Goal: Task Accomplishment & Management: Manage account settings

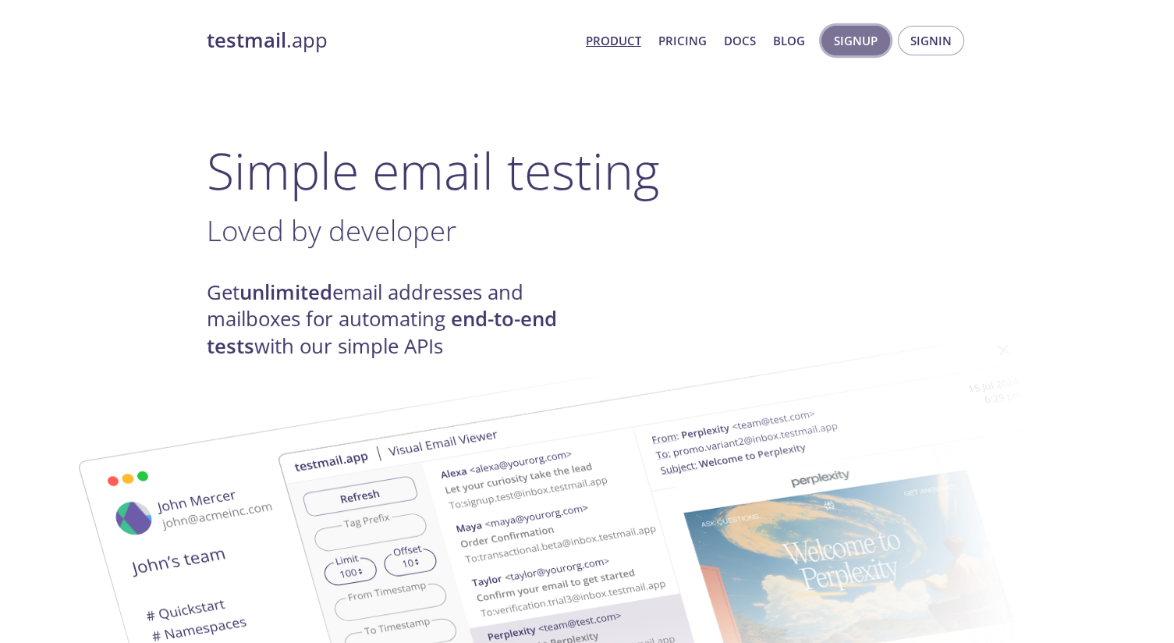
click at [868, 39] on span "Signup" at bounding box center [856, 40] width 44 height 20
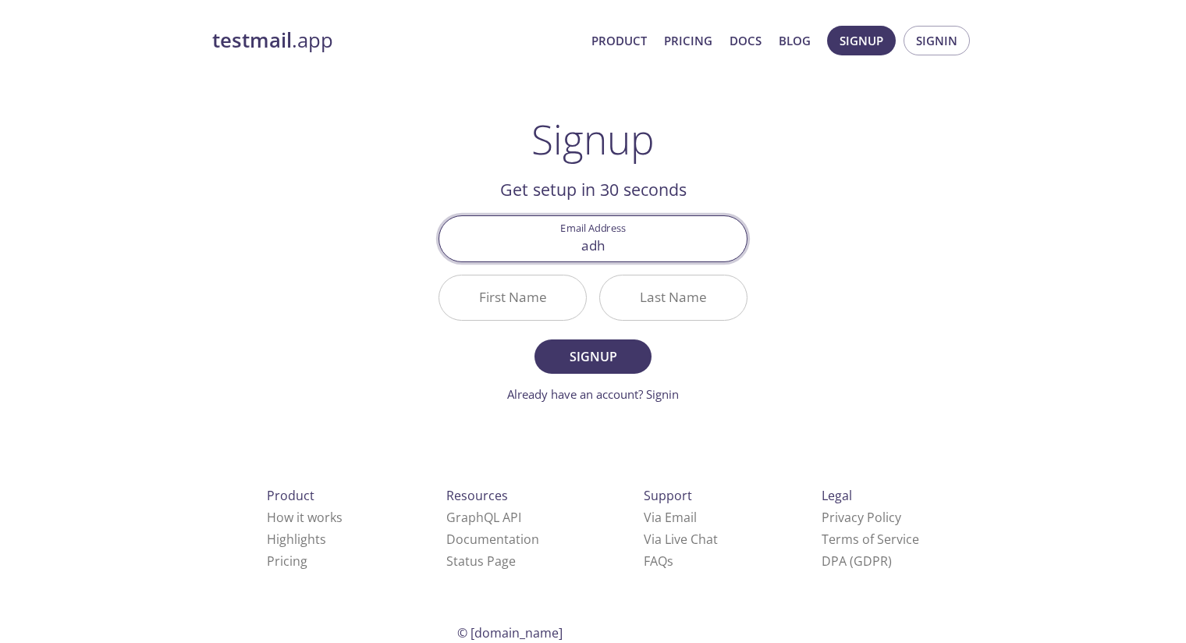
type input "[EMAIL_ADDRESS][DOMAIN_NAME]"
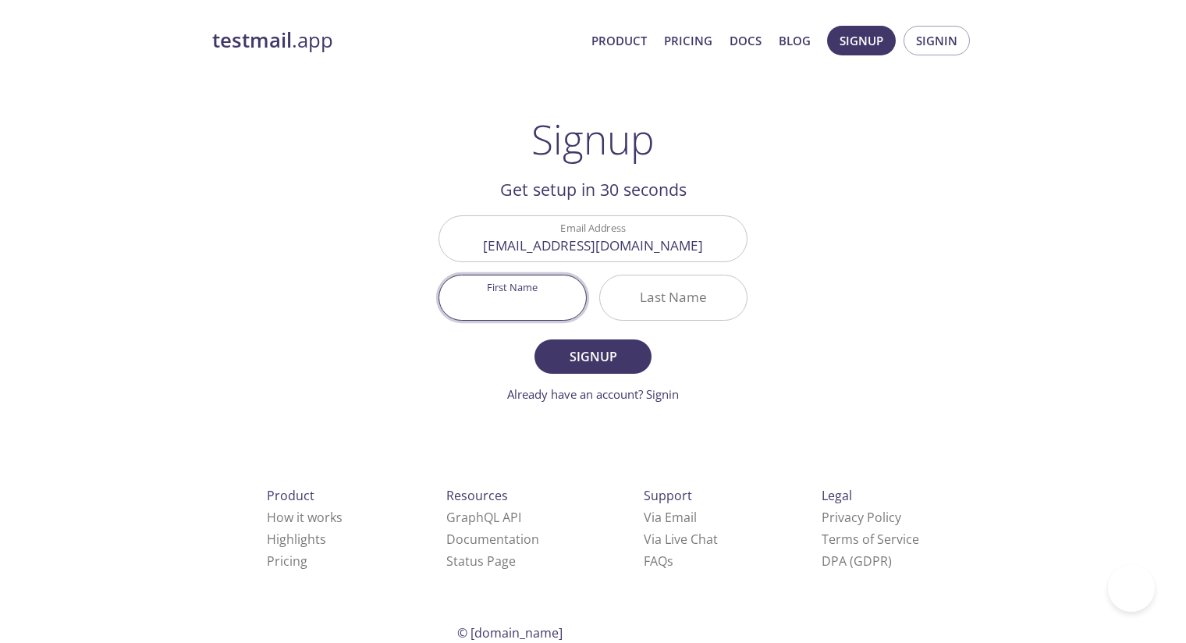
click at [492, 310] on input "First Name" at bounding box center [512, 297] width 147 height 44
type input "[PERSON_NAME]"
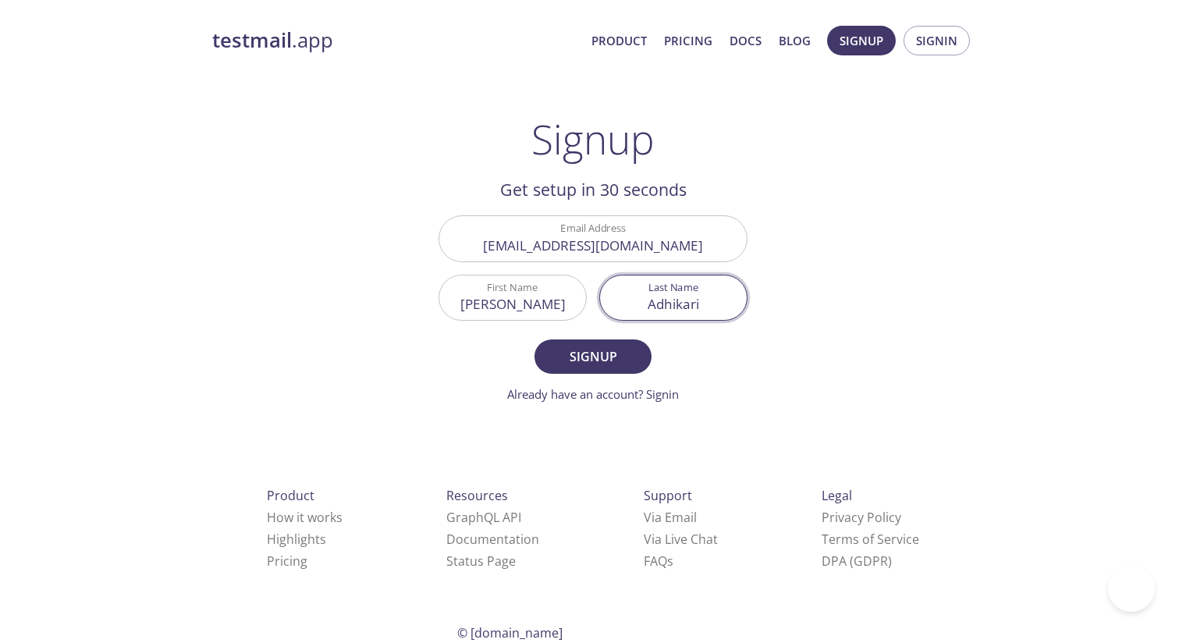
type input "Adhikari"
click at [534, 339] on button "Signup" at bounding box center [592, 356] width 117 height 34
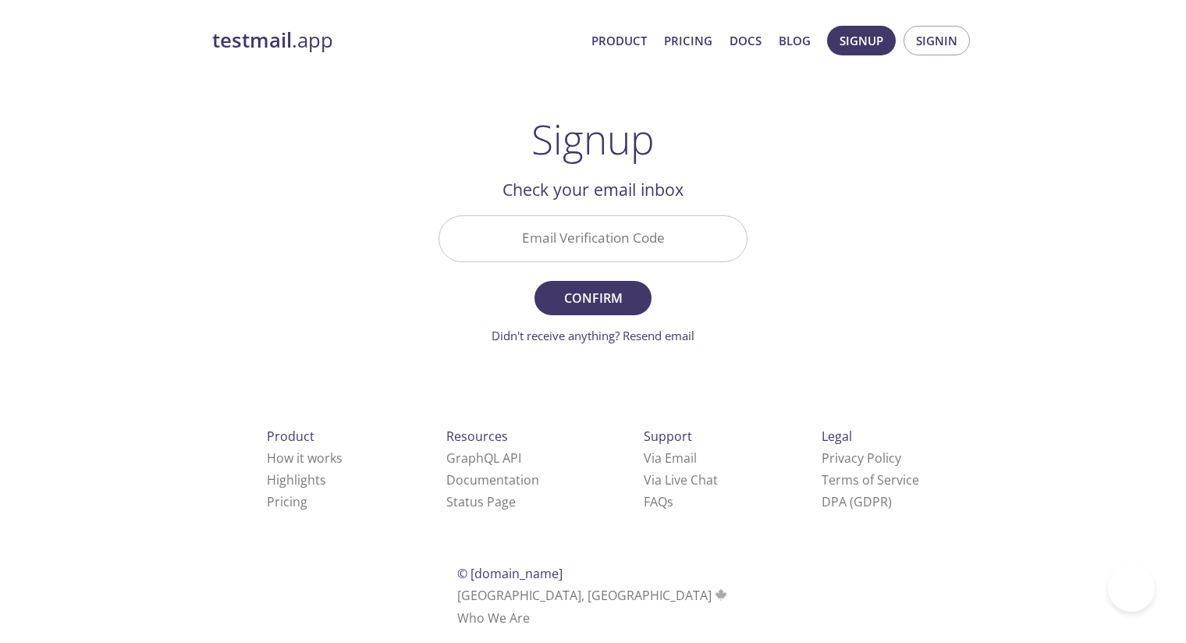
click at [967, 197] on div "testmail .app Product Pricing Docs Blog Signup Signin Signup Get setup in 30 se…" at bounding box center [592, 344] width 799 height 657
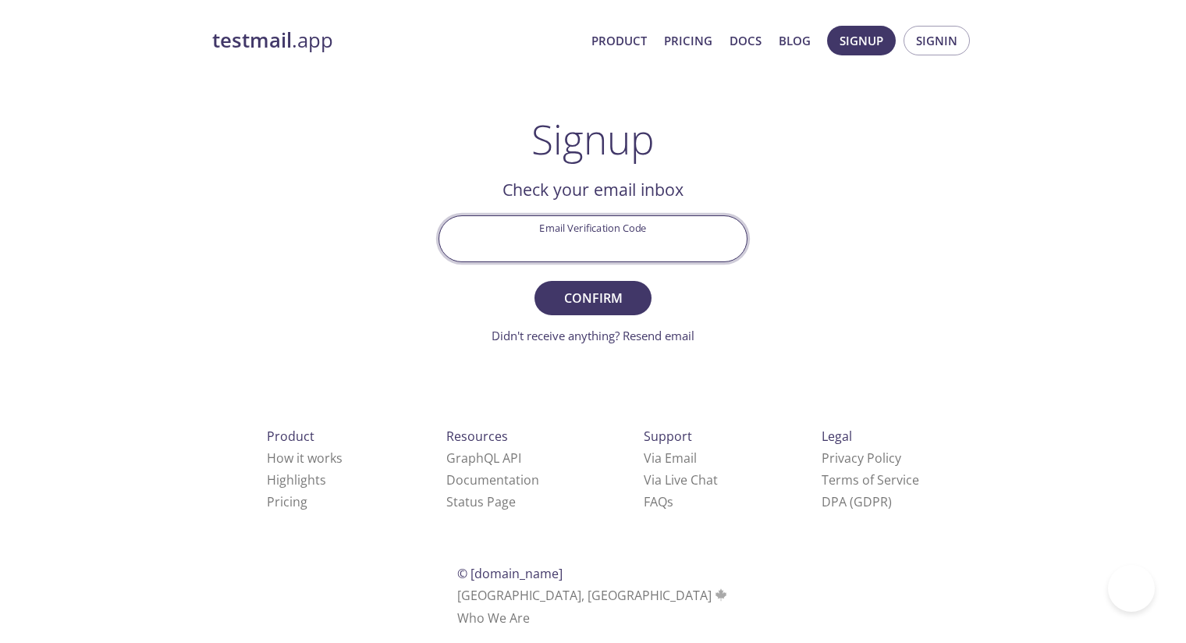
click at [650, 228] on input "Email Verification Code" at bounding box center [592, 238] width 307 height 44
paste input "1M83A7X"
type input "1M83A7X"
click at [534, 281] on button "Confirm" at bounding box center [592, 298] width 117 height 34
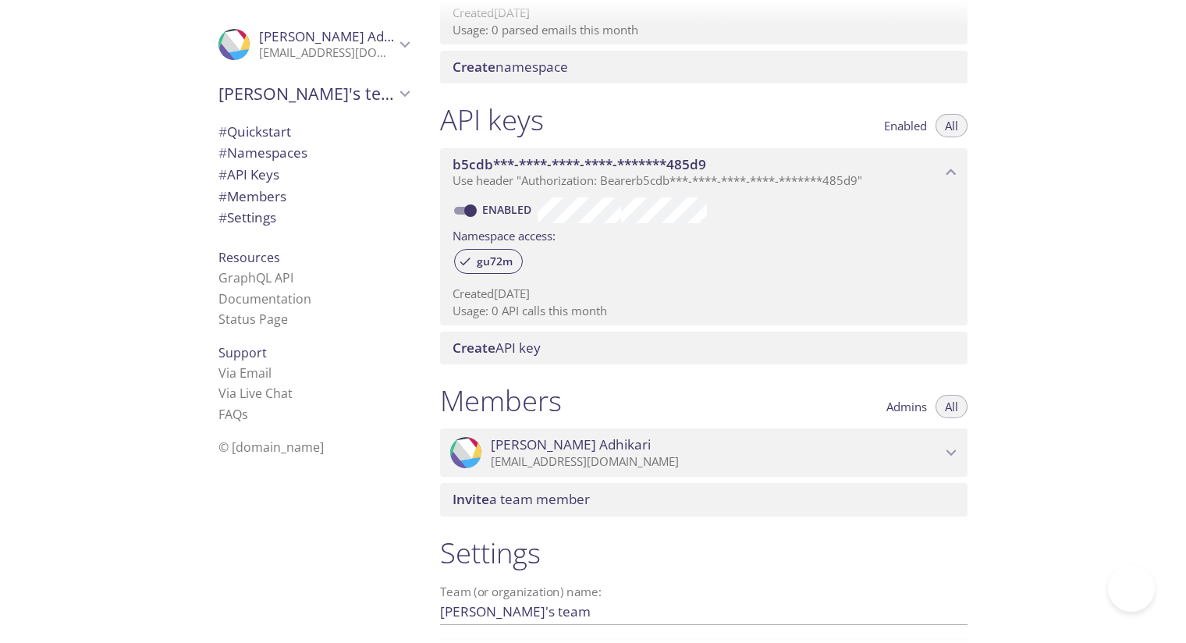
scroll to position [318, 0]
click at [587, 306] on p "Usage: 0 API calls this month" at bounding box center [704, 312] width 502 height 16
drag, startPoint x: 587, startPoint y: 306, endPoint x: 723, endPoint y: 272, distance: 140.8
click at [723, 272] on div "Enabled Namespace access: gu72m Created [DATE] Usage: 0 API calls this month" at bounding box center [703, 262] width 527 height 130
click at [723, 272] on div "gu72m" at bounding box center [704, 264] width 502 height 34
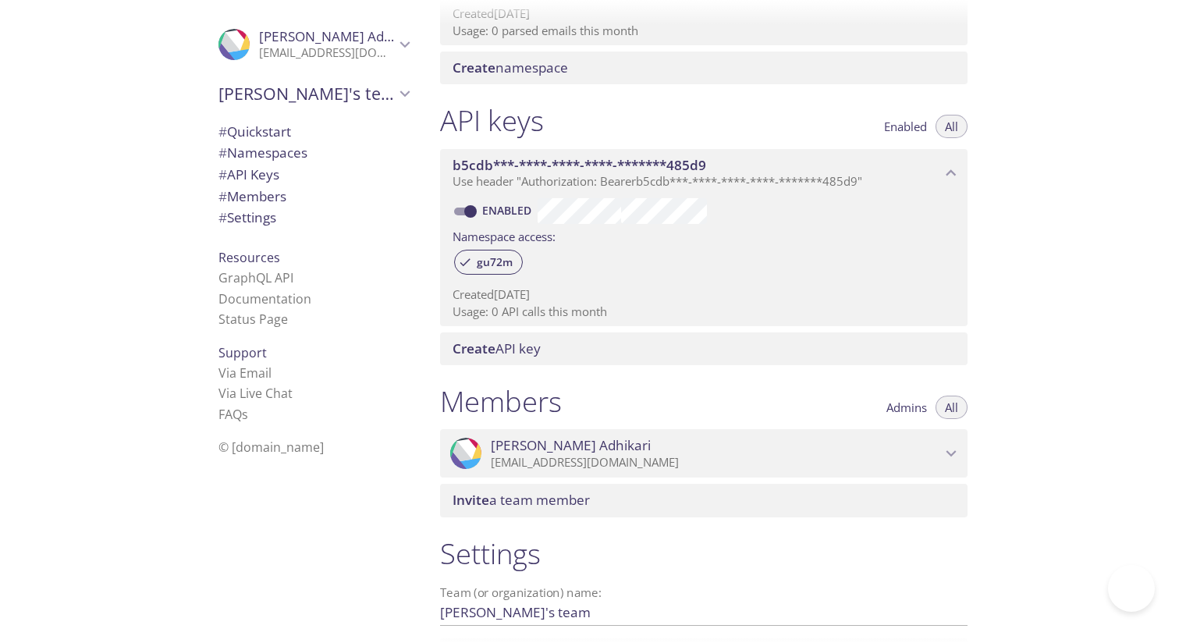
scroll to position [0, 0]
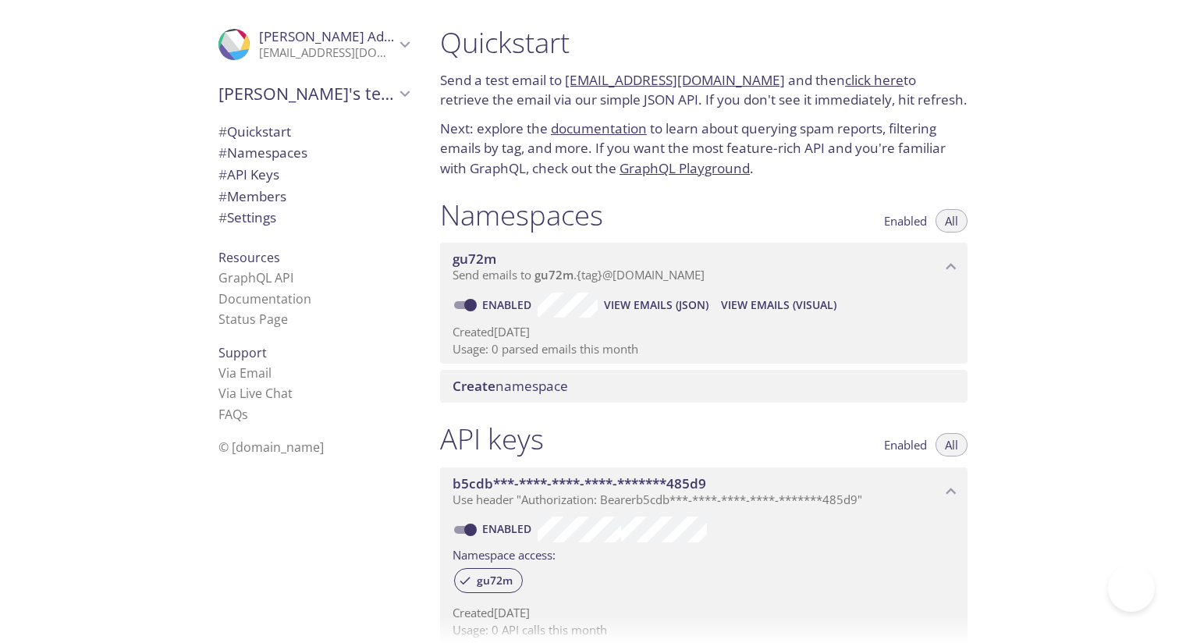
click at [671, 175] on link "GraphQL Playground" at bounding box center [684, 168] width 130 height 18
click at [643, 178] on p "Next: explore the documentation to learn about querying spam reports, filtering…" at bounding box center [703, 149] width 527 height 60
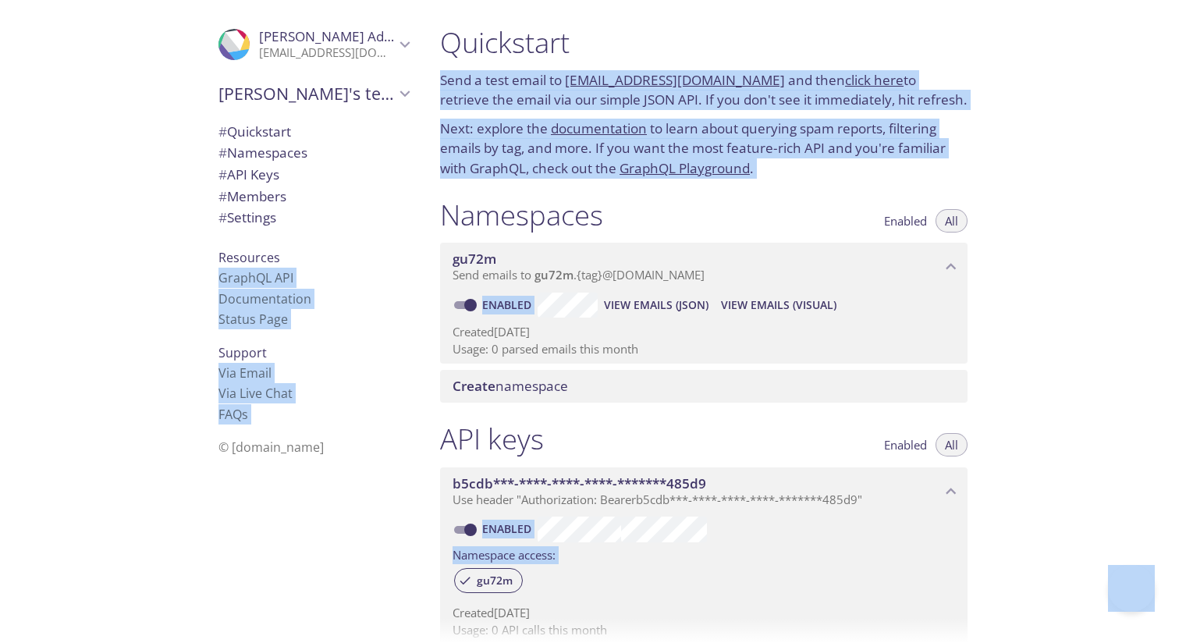
copy body ".cls-1 { fill: #6d5ca8; } .cls-2 { fill: #3fc191; } .cls-3 { fill: #3b4752; } .…"
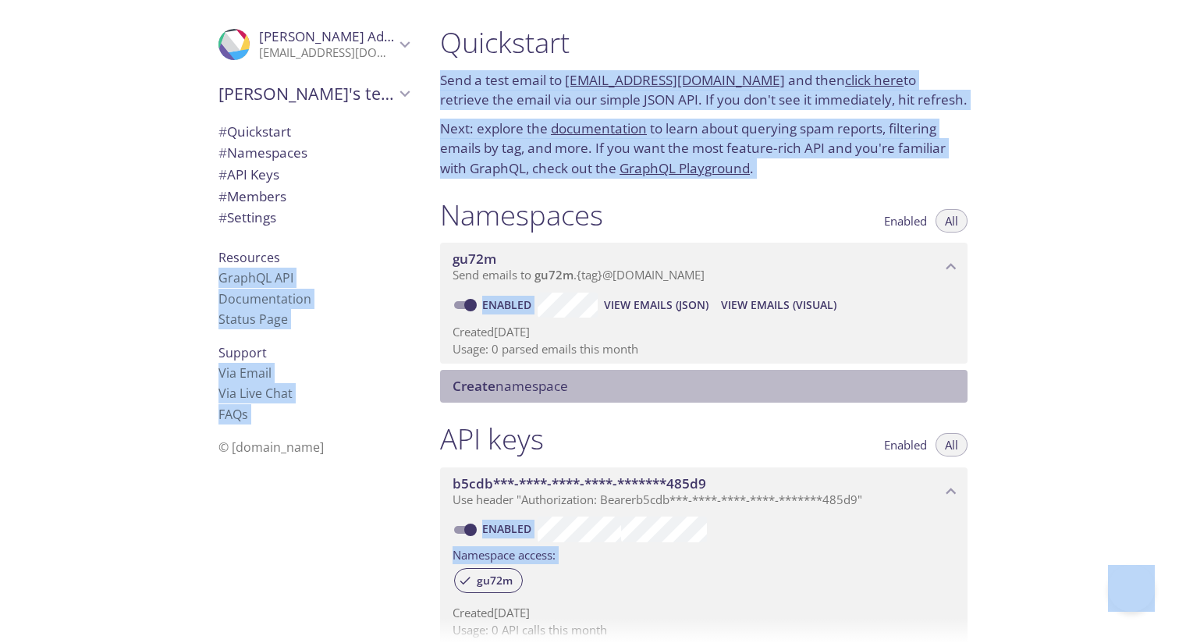
click at [684, 400] on div "Create namespace" at bounding box center [703, 386] width 527 height 33
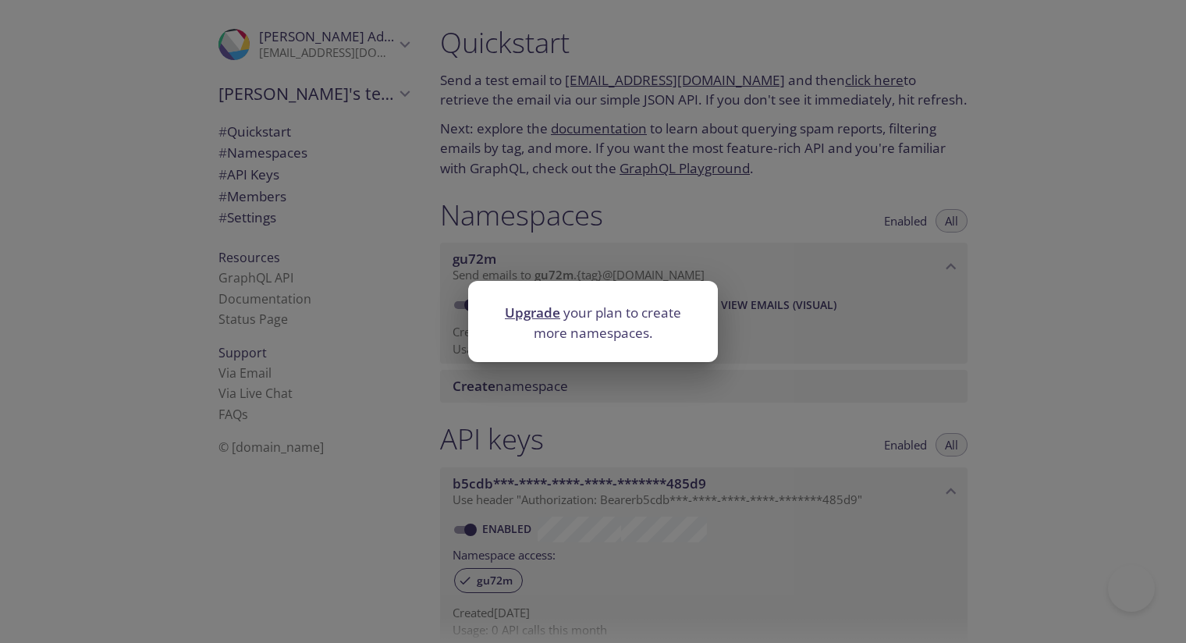
click at [680, 427] on div "Upgrade your plan to create more namespaces." at bounding box center [593, 321] width 1186 height 643
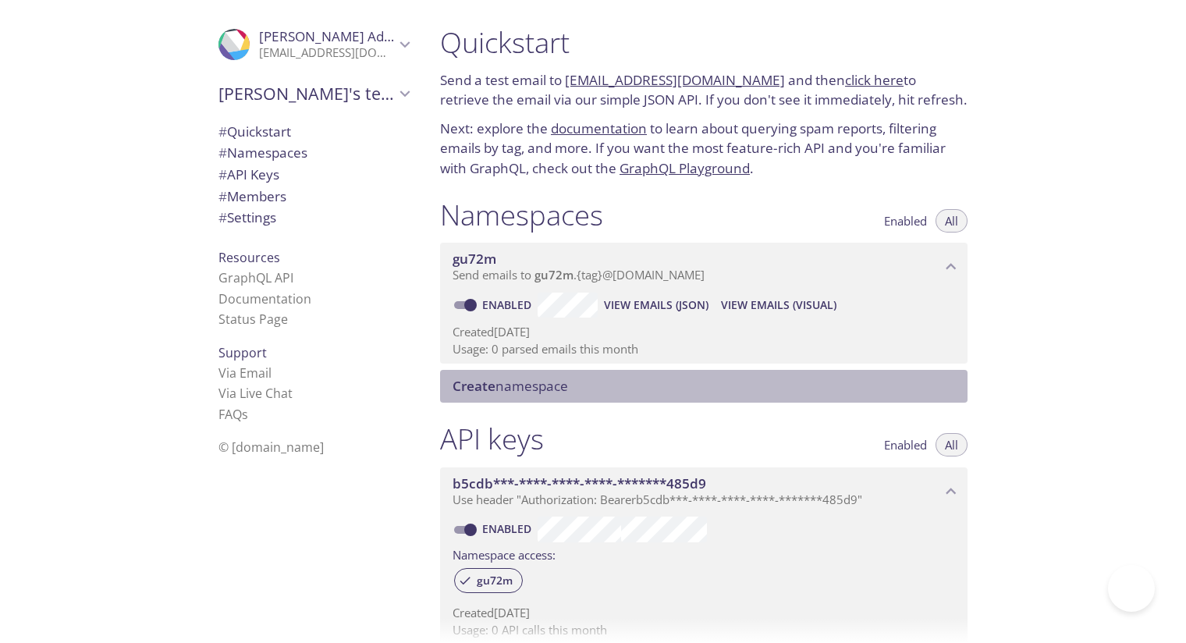
click at [740, 374] on div "Create namespace" at bounding box center [703, 386] width 527 height 33
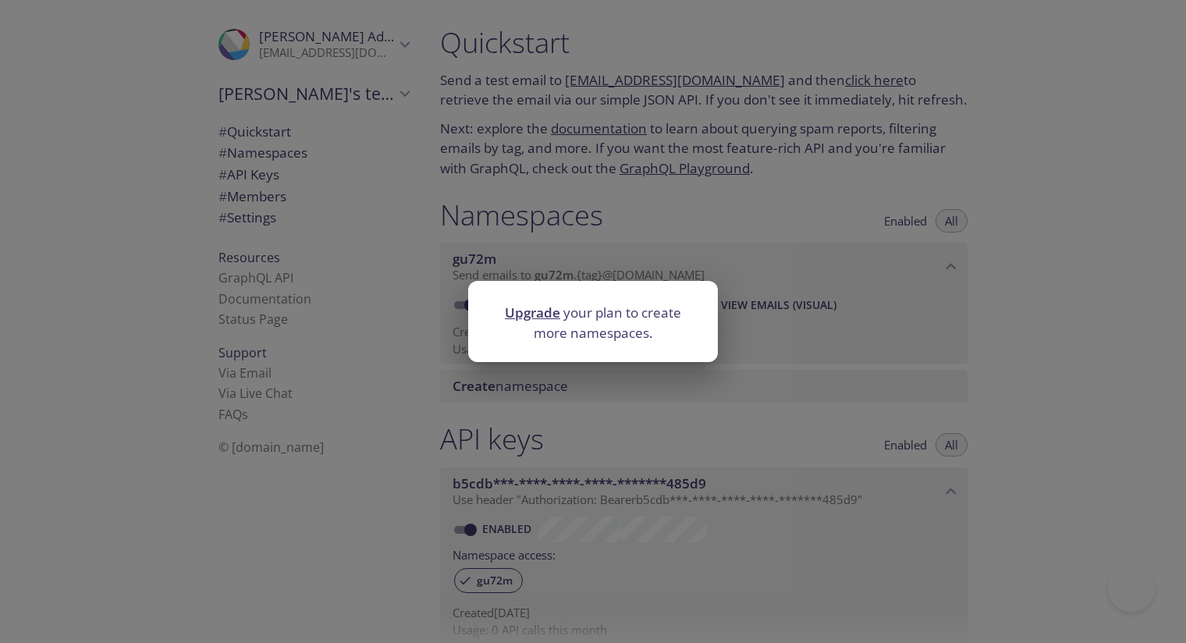
click at [659, 368] on div "Upgrade your plan to create more namespaces." at bounding box center [593, 321] width 1186 height 643
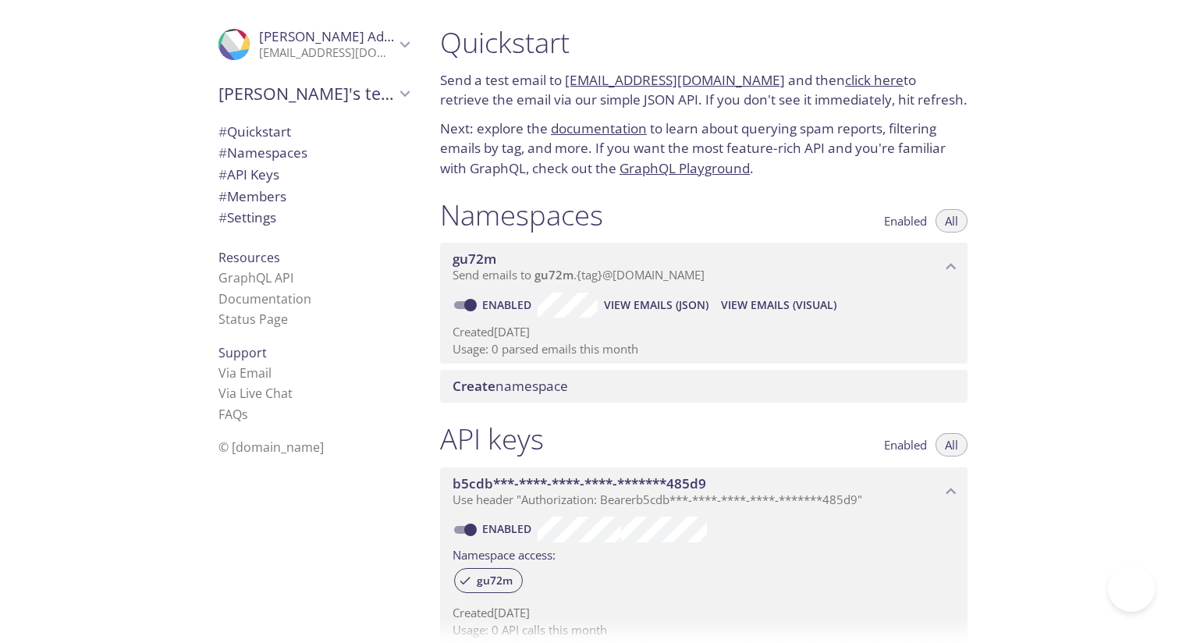
click at [1125, 410] on div "Quickstart Send a test email to gu72m.test@inbox.testmail.app and then click he…" at bounding box center [807, 321] width 758 height 643
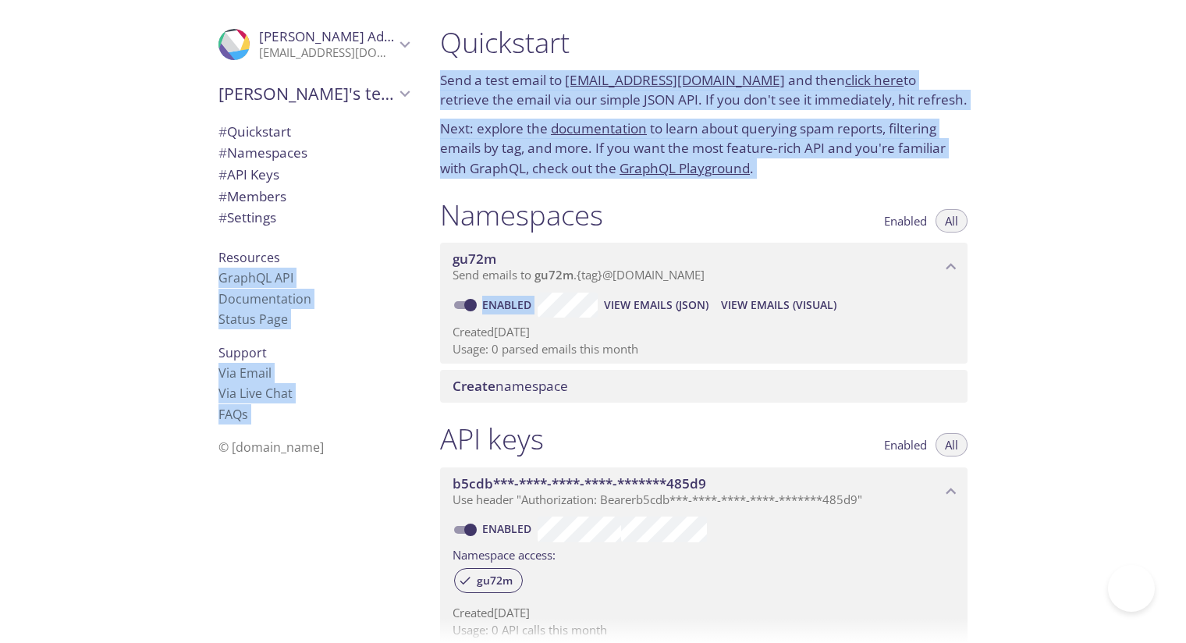
drag, startPoint x: 1125, startPoint y: 410, endPoint x: 568, endPoint y: 22, distance: 679.2
click at [568, 22] on div ".cls-1 { fill: #6d5ca8; } .cls-2 { fill: #3fc191; } .cls-3 { fill: #3b4752; } .…" at bounding box center [593, 321] width 1186 height 643
click at [713, 203] on div "Namespaces Enabled All" at bounding box center [703, 216] width 527 height 39
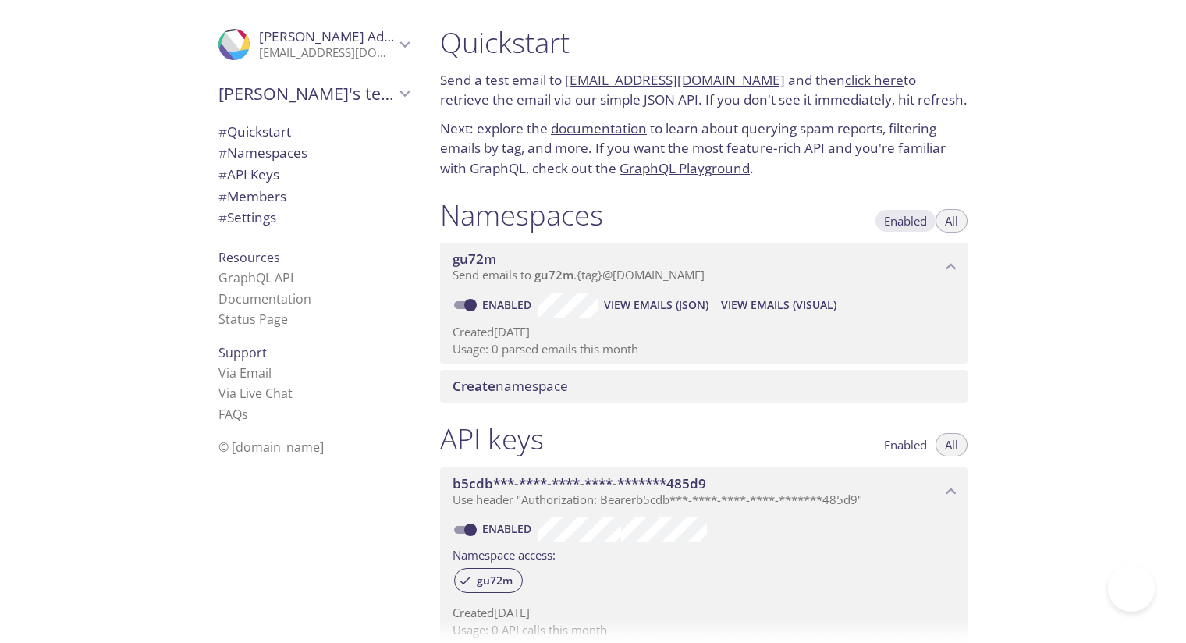
click at [875, 222] on button "Enabled" at bounding box center [906, 220] width 62 height 23
click at [940, 222] on button "All" at bounding box center [951, 220] width 32 height 23
click at [547, 342] on p "Usage: 0 parsed emails this month" at bounding box center [704, 349] width 502 height 16
click at [668, 305] on span "View Emails (JSON)" at bounding box center [656, 305] width 105 height 19
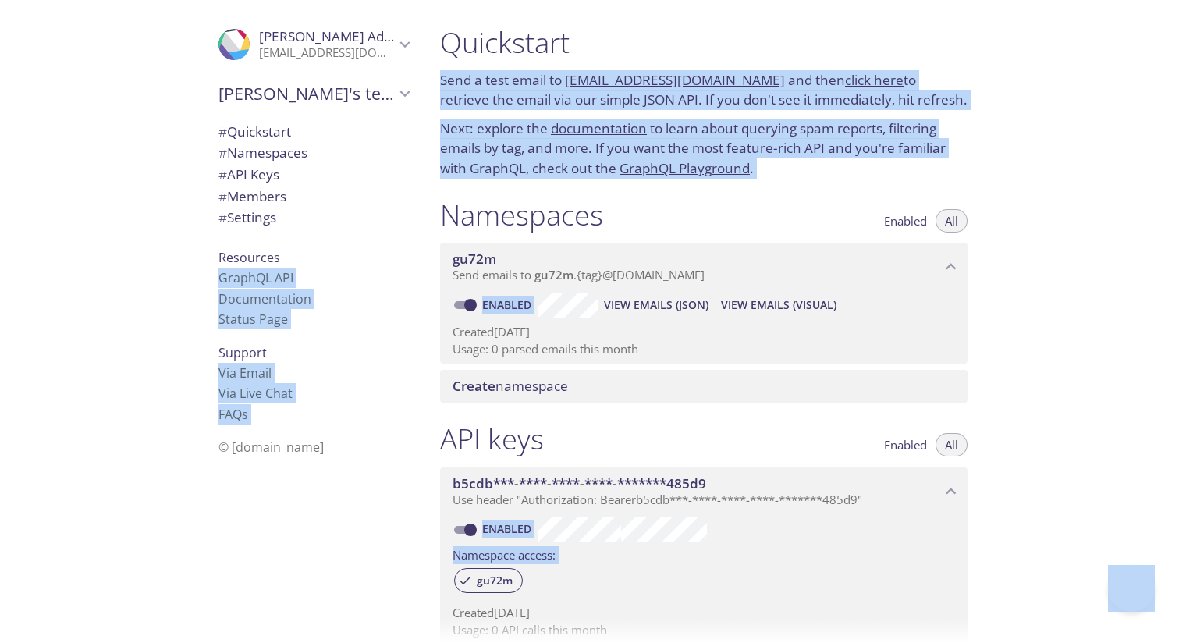
click at [278, 142] on div "# Namespaces" at bounding box center [313, 153] width 215 height 22
click at [253, 128] on span "# Quickstart" at bounding box center [254, 131] width 73 height 18
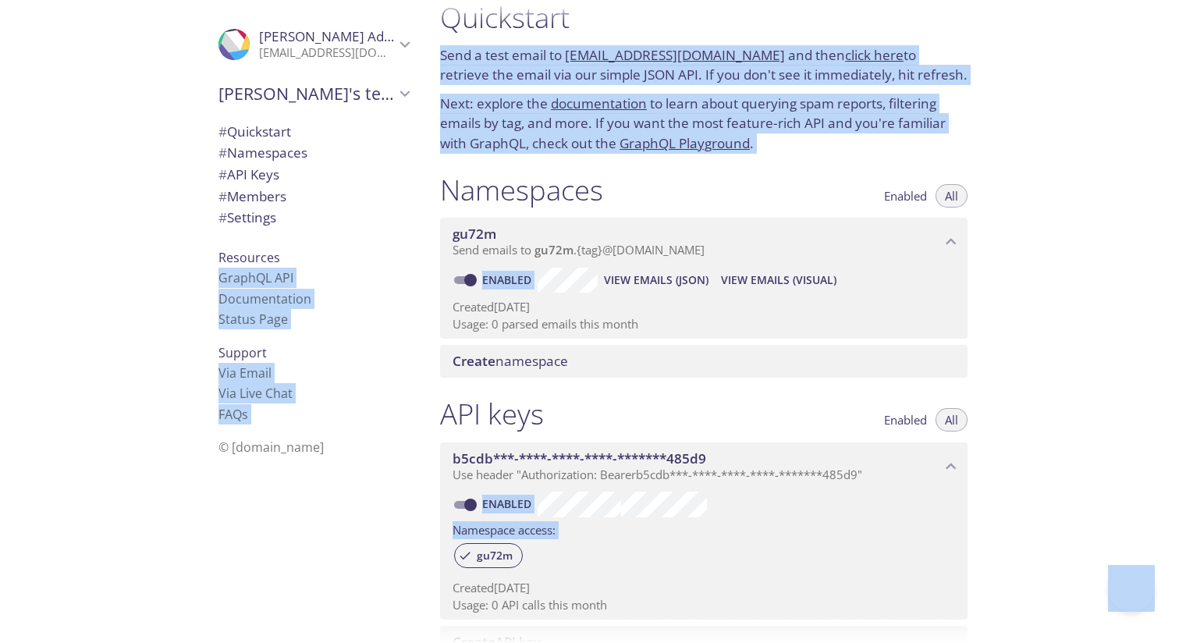
click at [858, 91] on div "Quickstart Send a test email to gu72m.test@inbox.testmail.app and then click he…" at bounding box center [704, 77] width 552 height 172
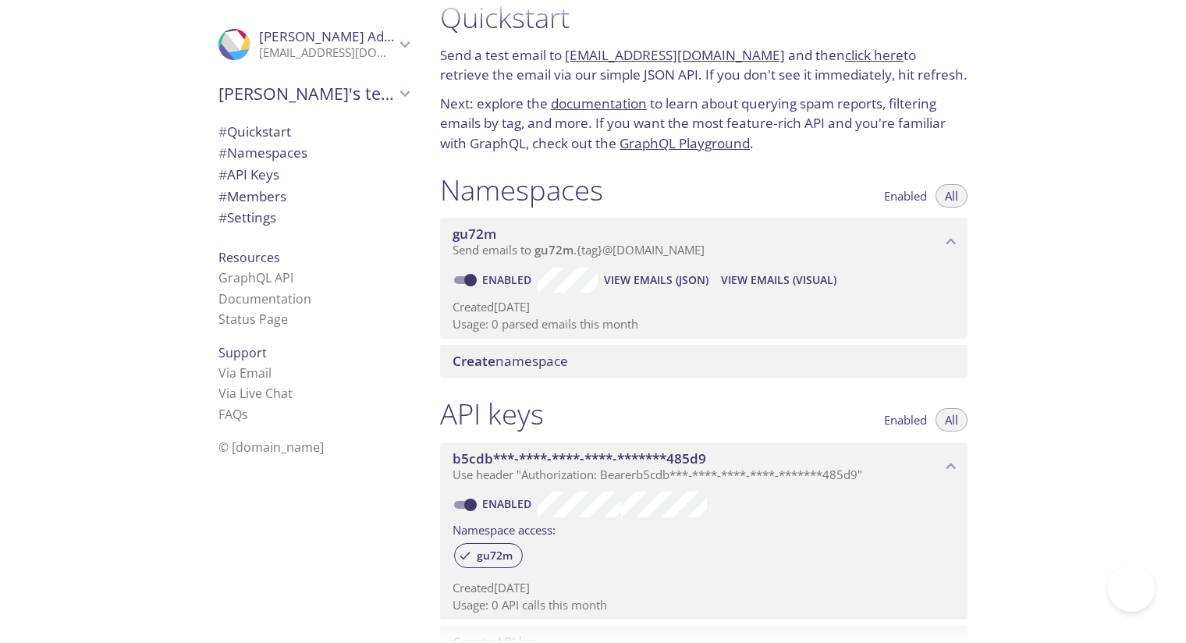
scroll to position [0, 0]
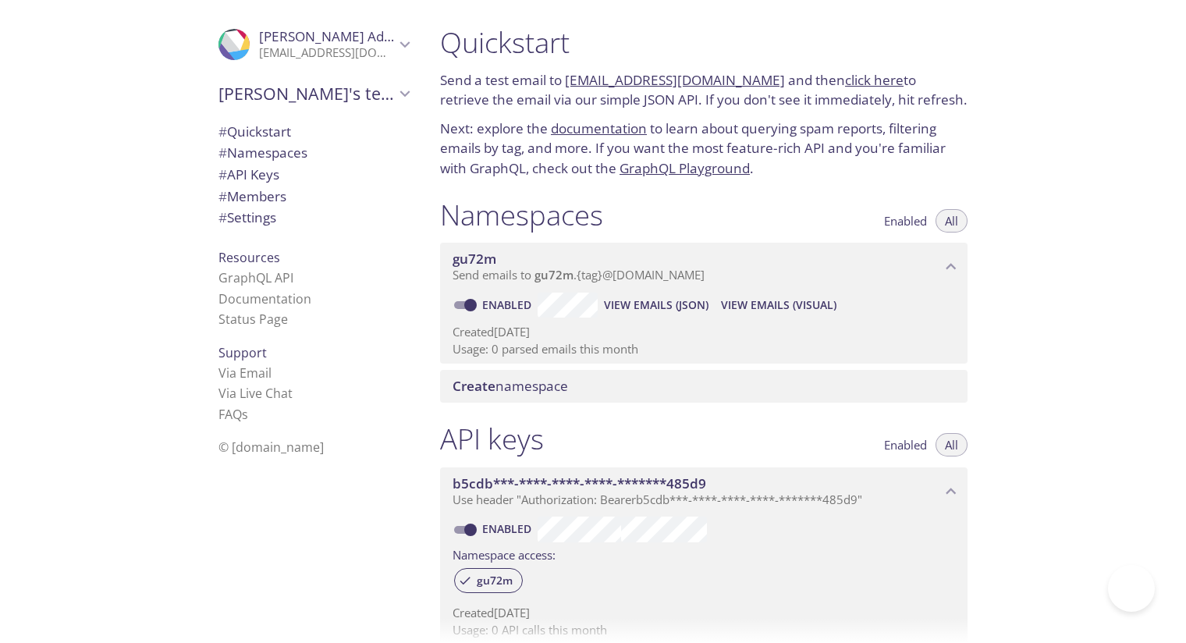
click at [1042, 468] on div "Quickstart Send a test email to gu72m.test@inbox.testmail.app and then click he…" at bounding box center [807, 321] width 758 height 643
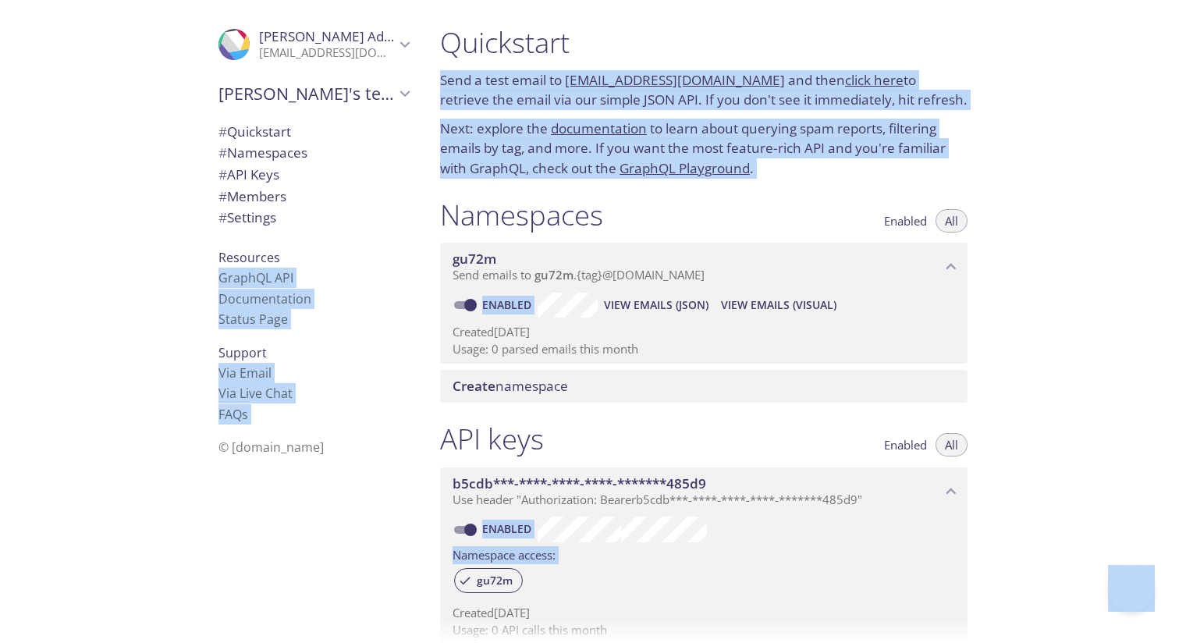
click at [1145, 385] on div "Quickstart Send a test email to gu72m.test@inbox.testmail.app and then click he…" at bounding box center [807, 321] width 758 height 643
copy body ".cls-1 { fill: #6d5ca8; } .cls-2 { fill: #3fc191; } .cls-3 { fill: #3b4752; } .…"
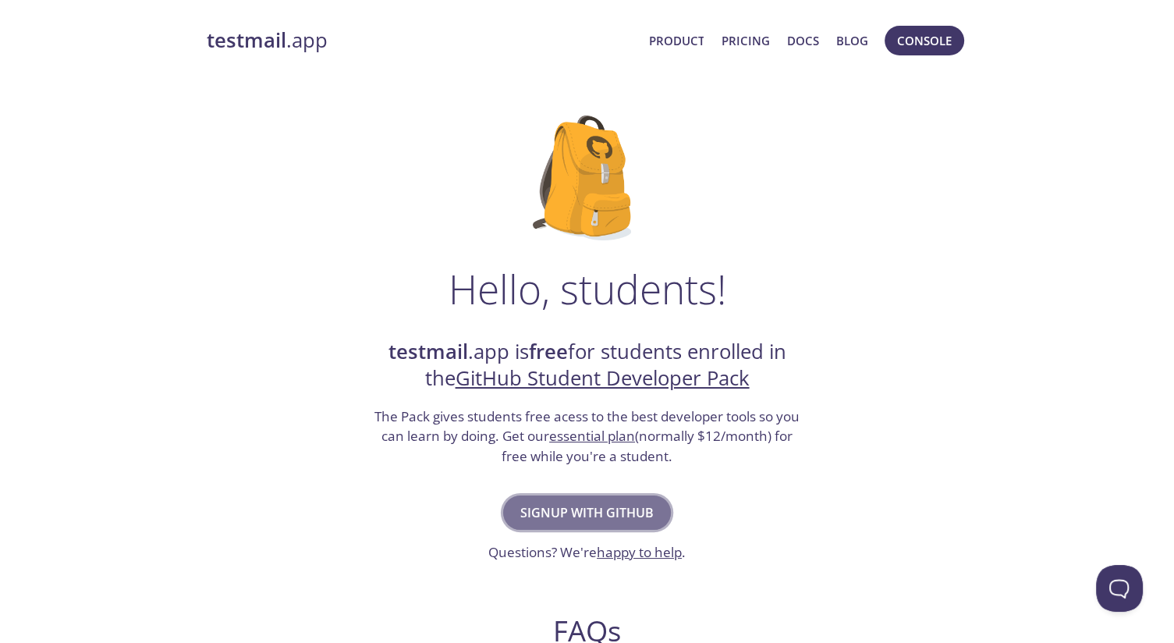
click at [609, 504] on span "Signup with GitHub" at bounding box center [586, 513] width 133 height 22
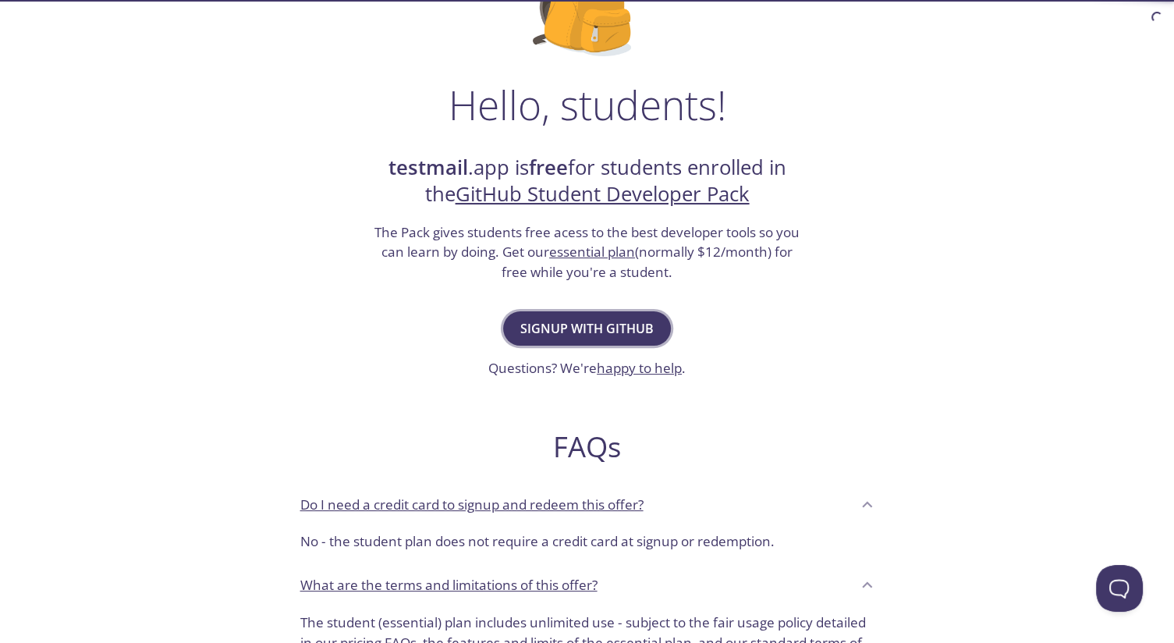
scroll to position [183, 0]
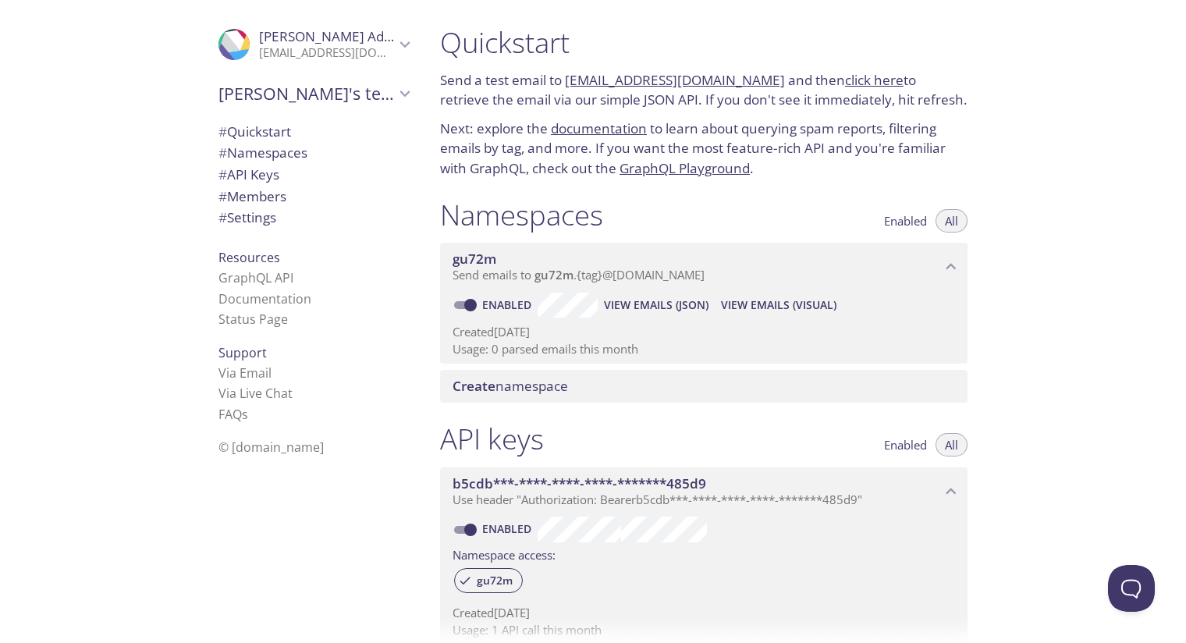
scroll to position [119, 0]
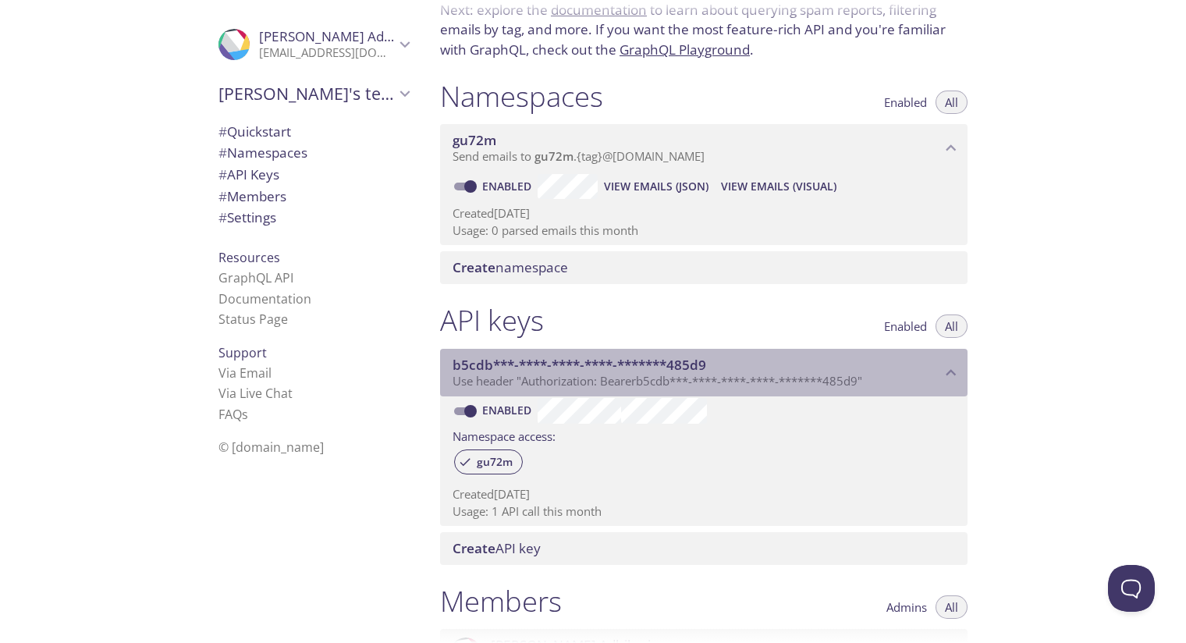
click at [764, 363] on span "b5cdb***-****-****-****-*******485d9" at bounding box center [697, 365] width 488 height 17
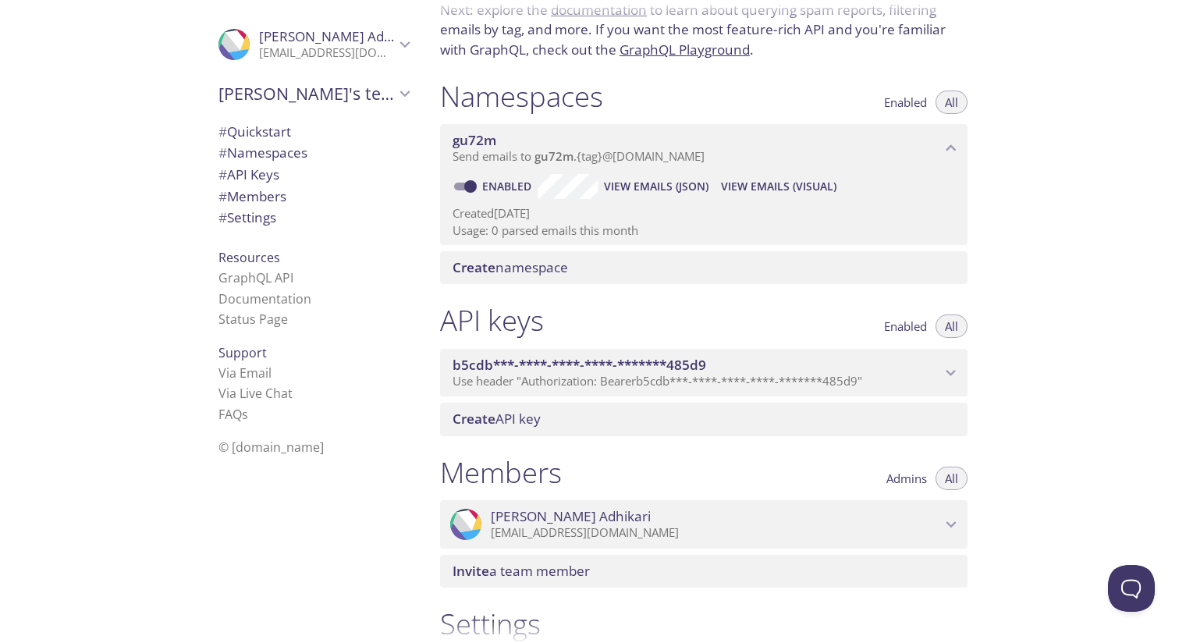
click at [764, 363] on span "b5cdb***-****-****-****-*******485d9" at bounding box center [697, 365] width 488 height 17
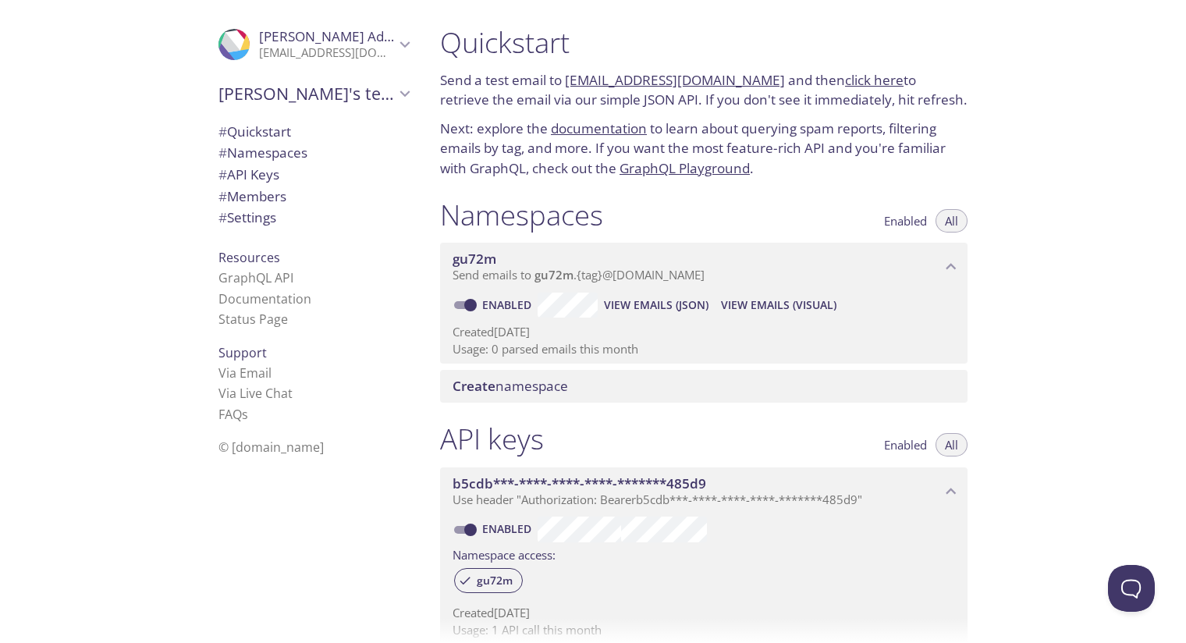
scroll to position [0, 0]
click at [509, 260] on span "gu72m" at bounding box center [697, 258] width 488 height 17
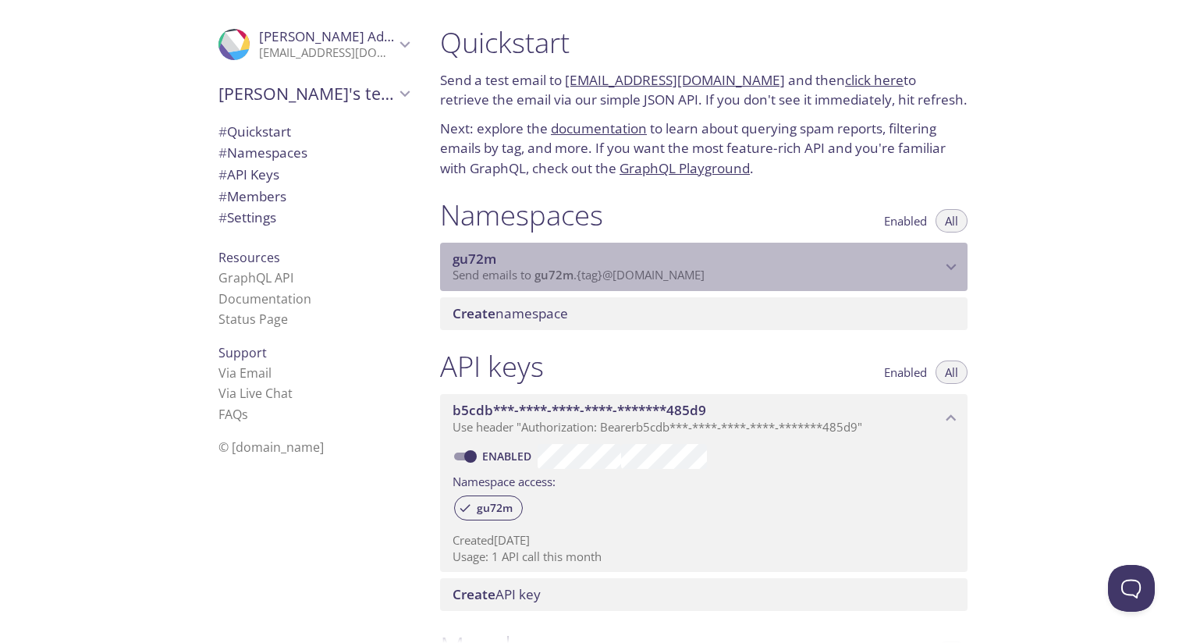
click at [502, 259] on span "gu72m" at bounding box center [697, 258] width 488 height 17
